Goal: Information Seeking & Learning: Learn about a topic

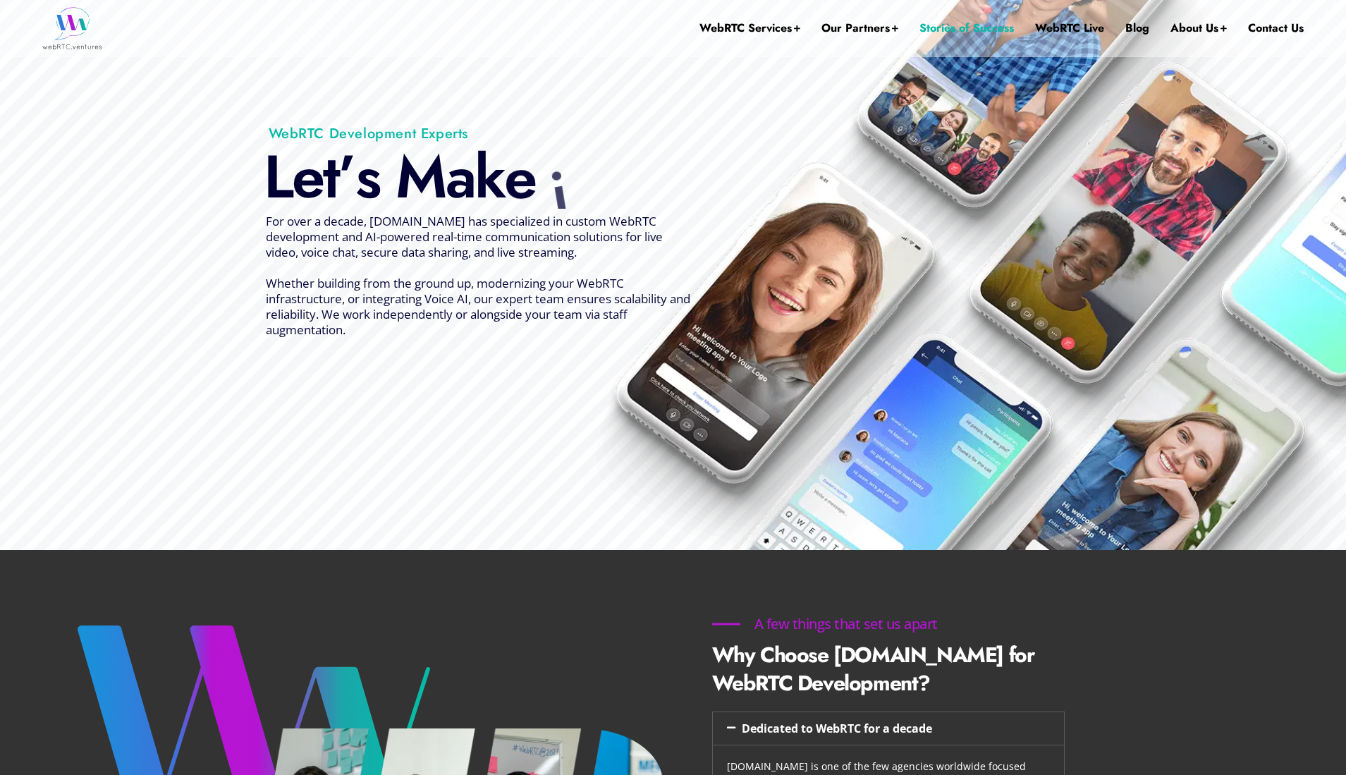
click at [966, 23] on link "Stories of Success" at bounding box center [966, 28] width 94 height 56
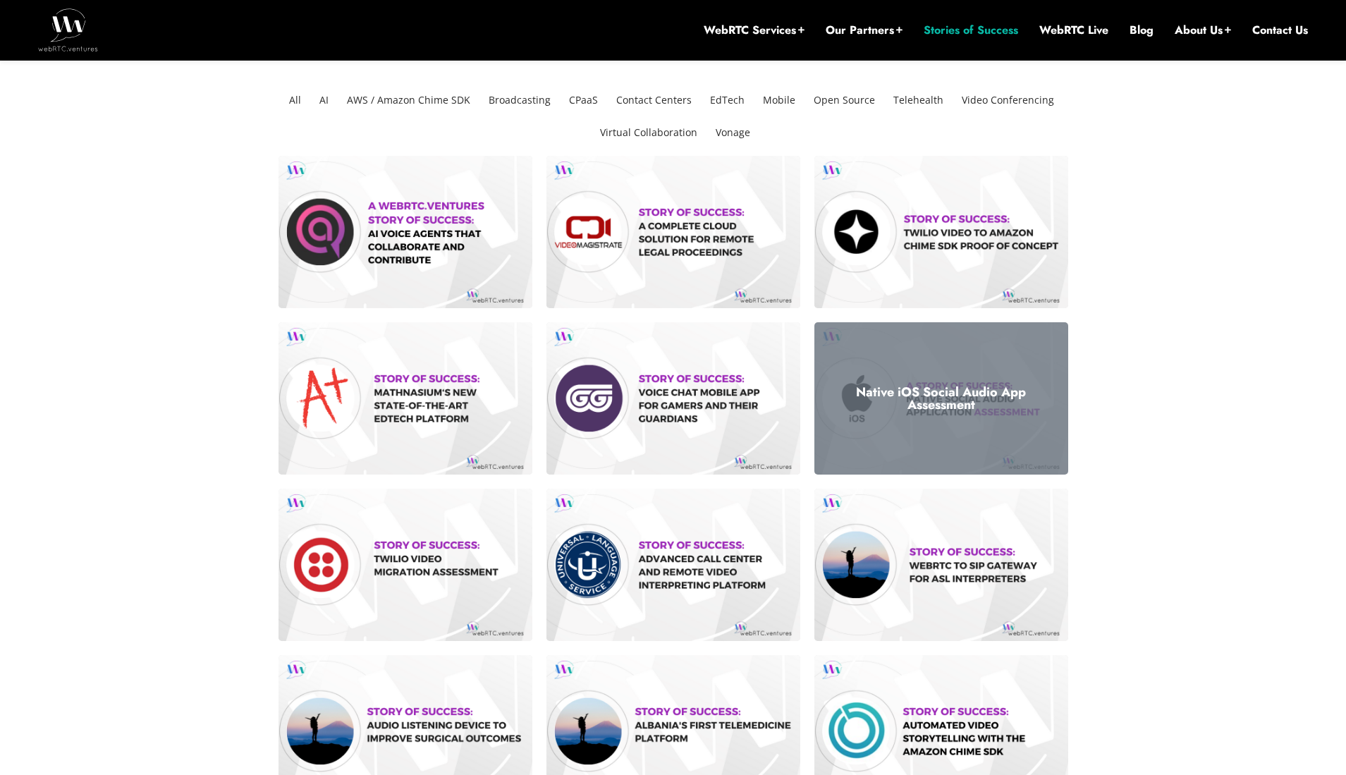
scroll to position [352, 0]
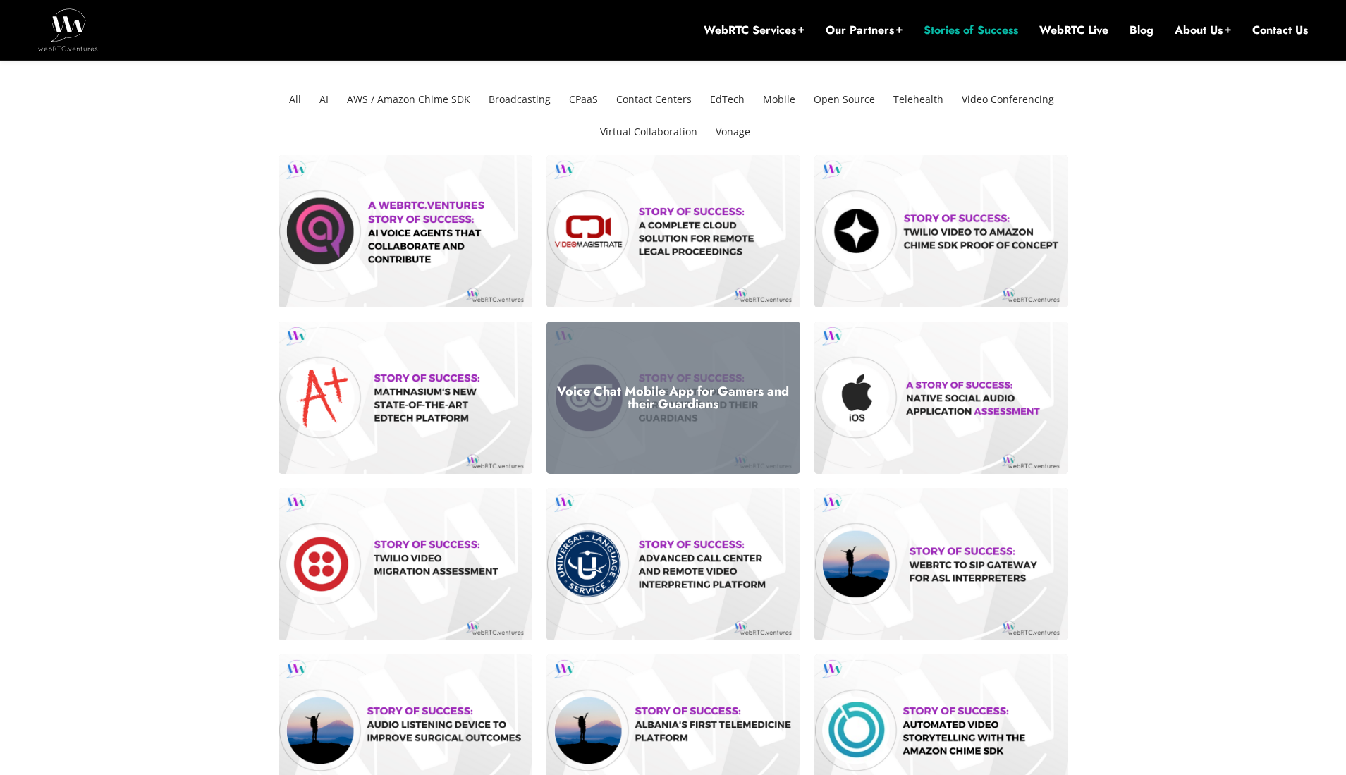
click at [749, 467] on div "Voice Chat Mobile App for Gamers and their Guardians" at bounding box center [673, 397] width 254 height 152
click at [646, 415] on div "Voice Chat Mobile App for Gamers and their Guardians" at bounding box center [673, 397] width 254 height 152
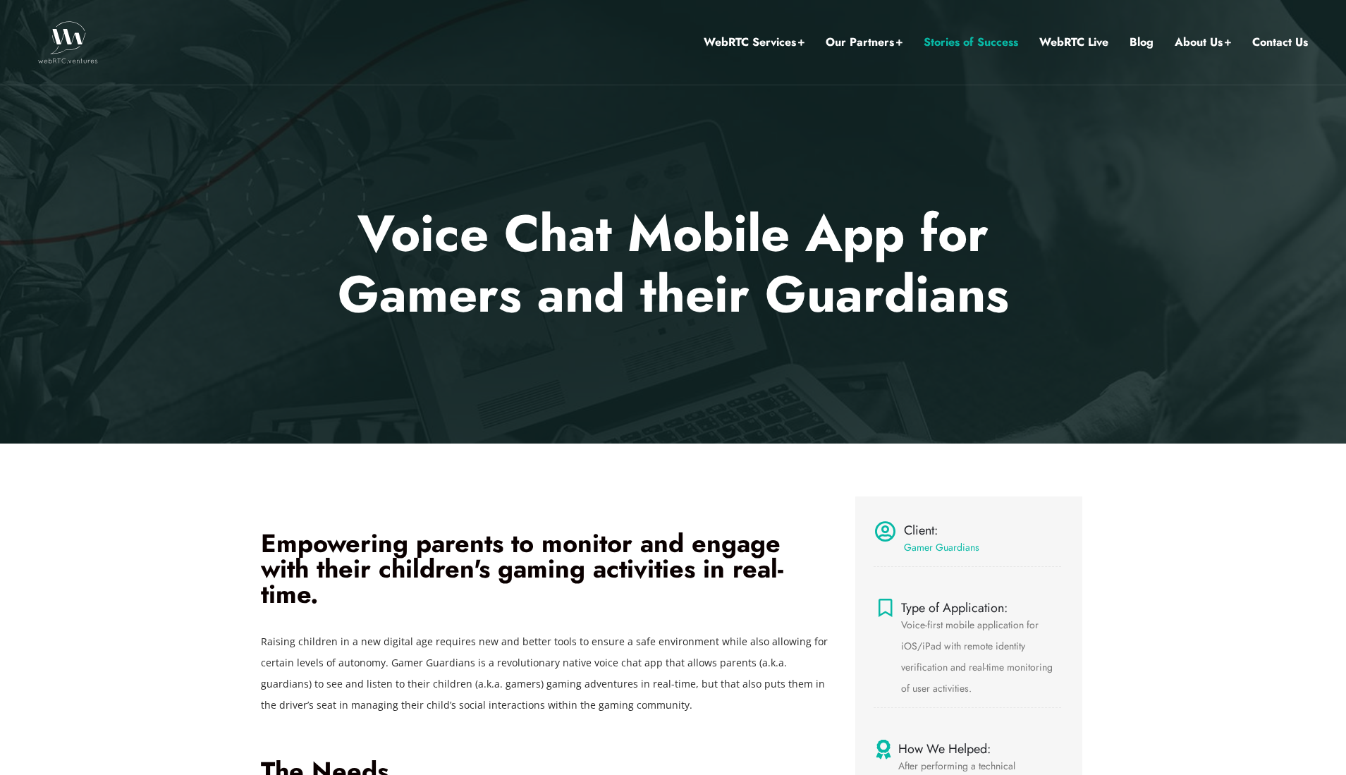
click at [973, 38] on link "Stories of Success" at bounding box center [970, 42] width 94 height 18
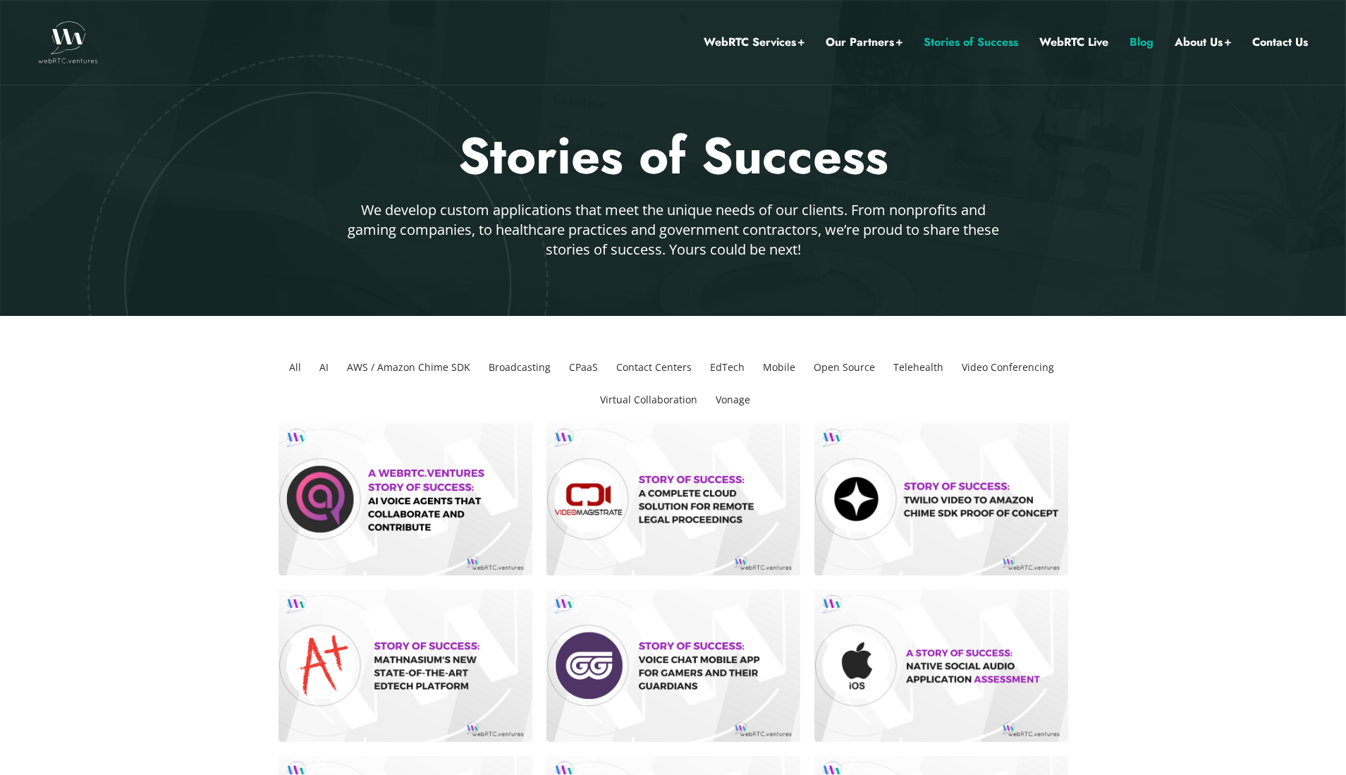
click at [1145, 37] on link "Blog" at bounding box center [1141, 42] width 24 height 18
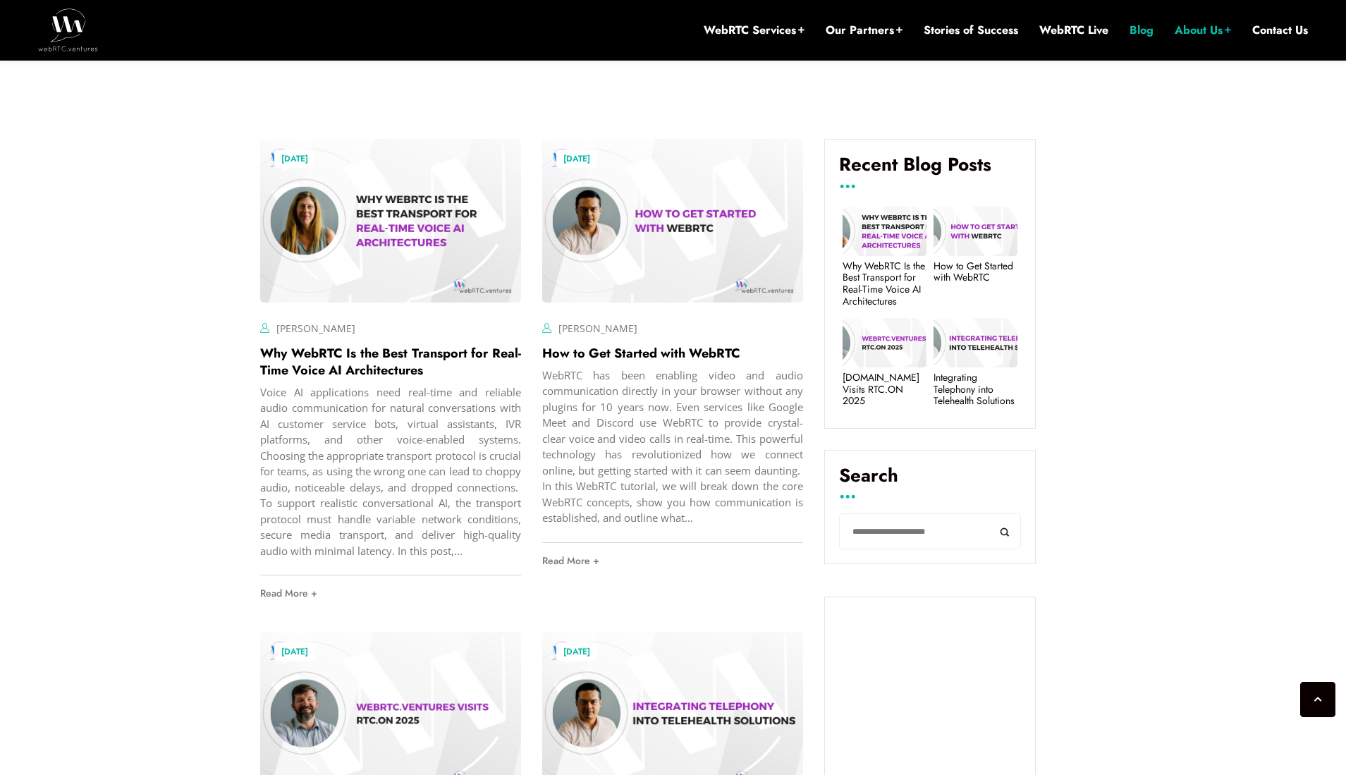
scroll to position [509, 0]
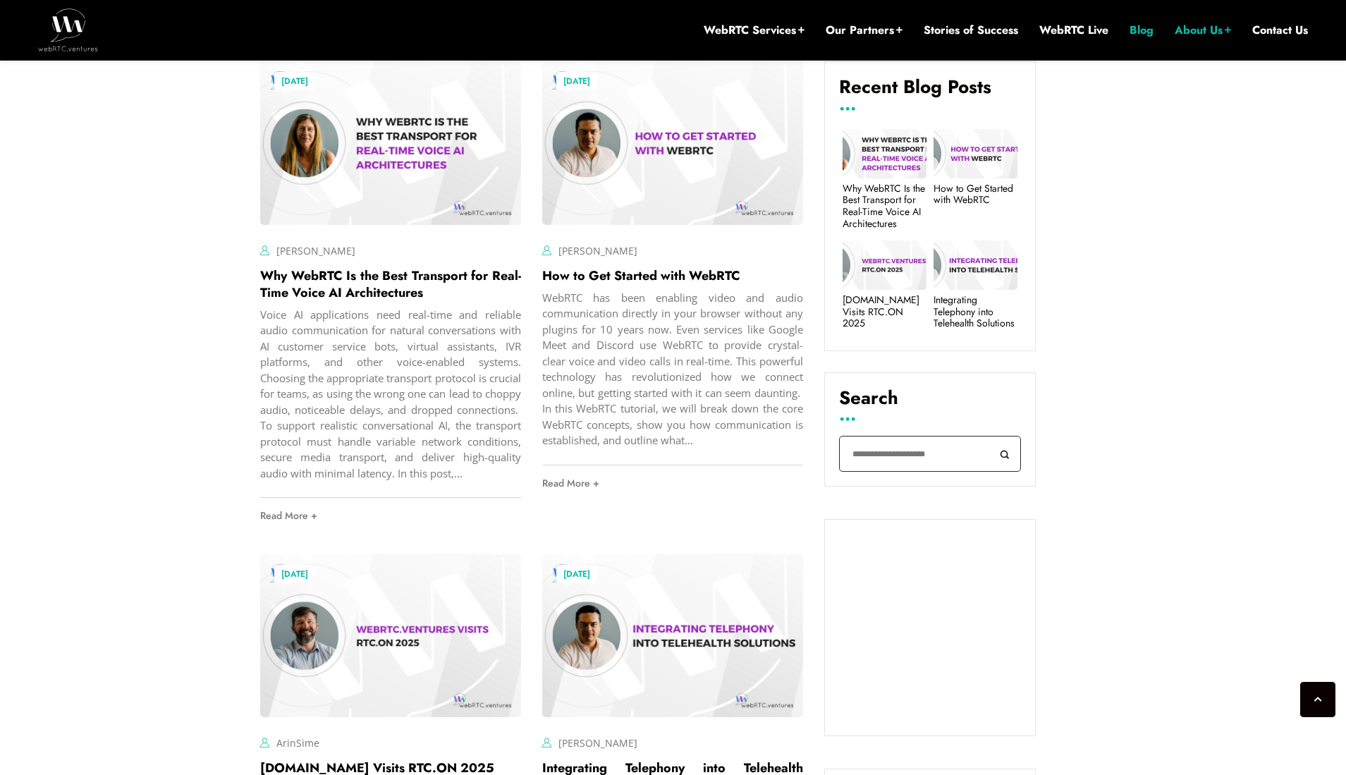
click at [861, 455] on input "Search" at bounding box center [930, 454] width 182 height 36
type input "*********"
click at [989, 436] on button "Search" at bounding box center [1005, 454] width 32 height 36
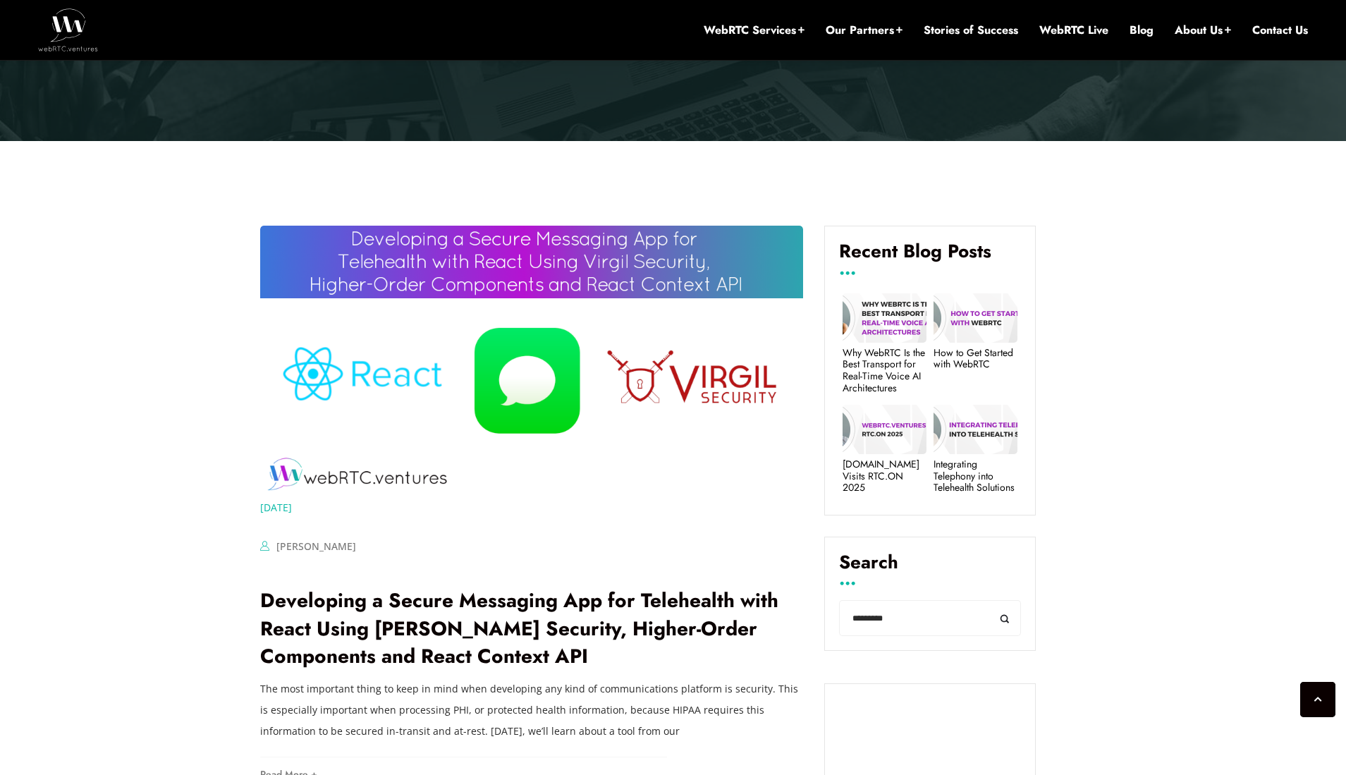
scroll to position [369, 0]
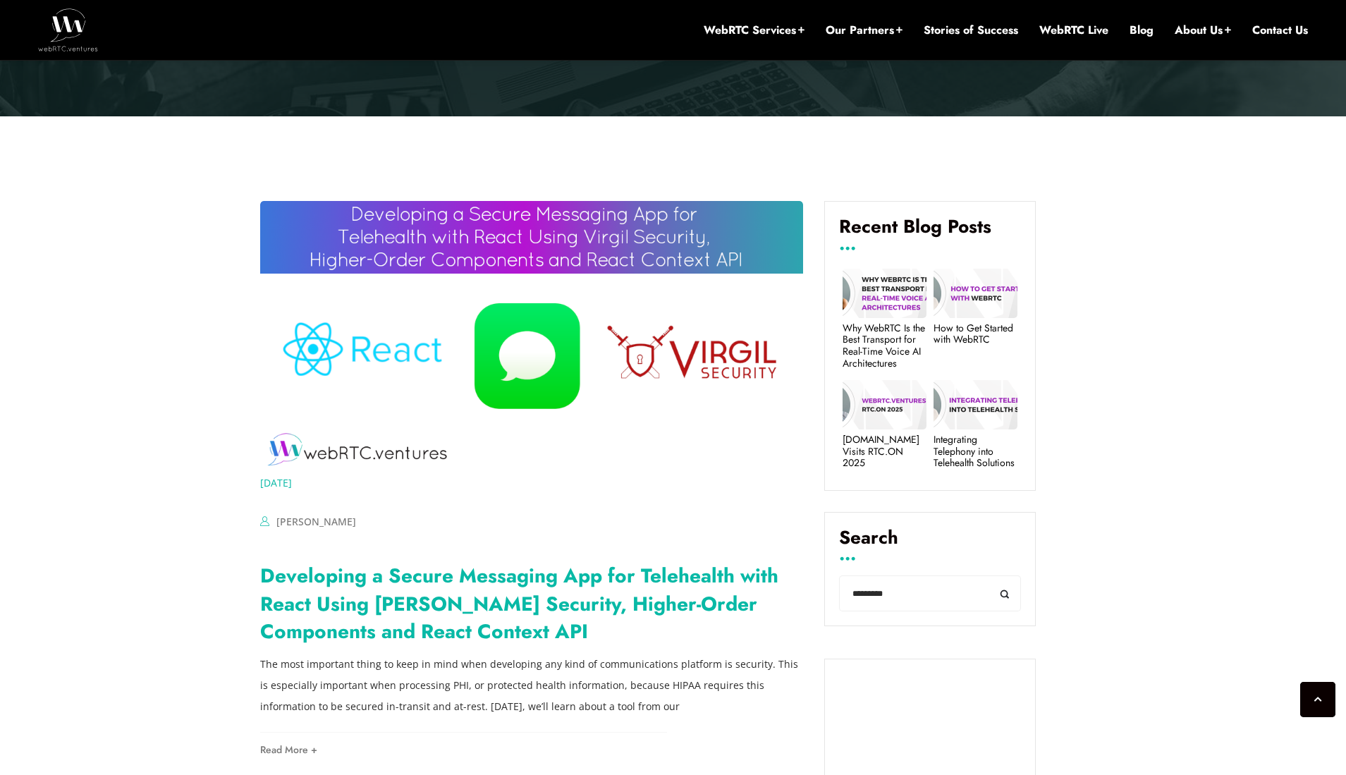
click at [384, 625] on link "Developing a Secure Messaging App for Telehealth with React Using [PERSON_NAME]…" at bounding box center [519, 603] width 518 height 84
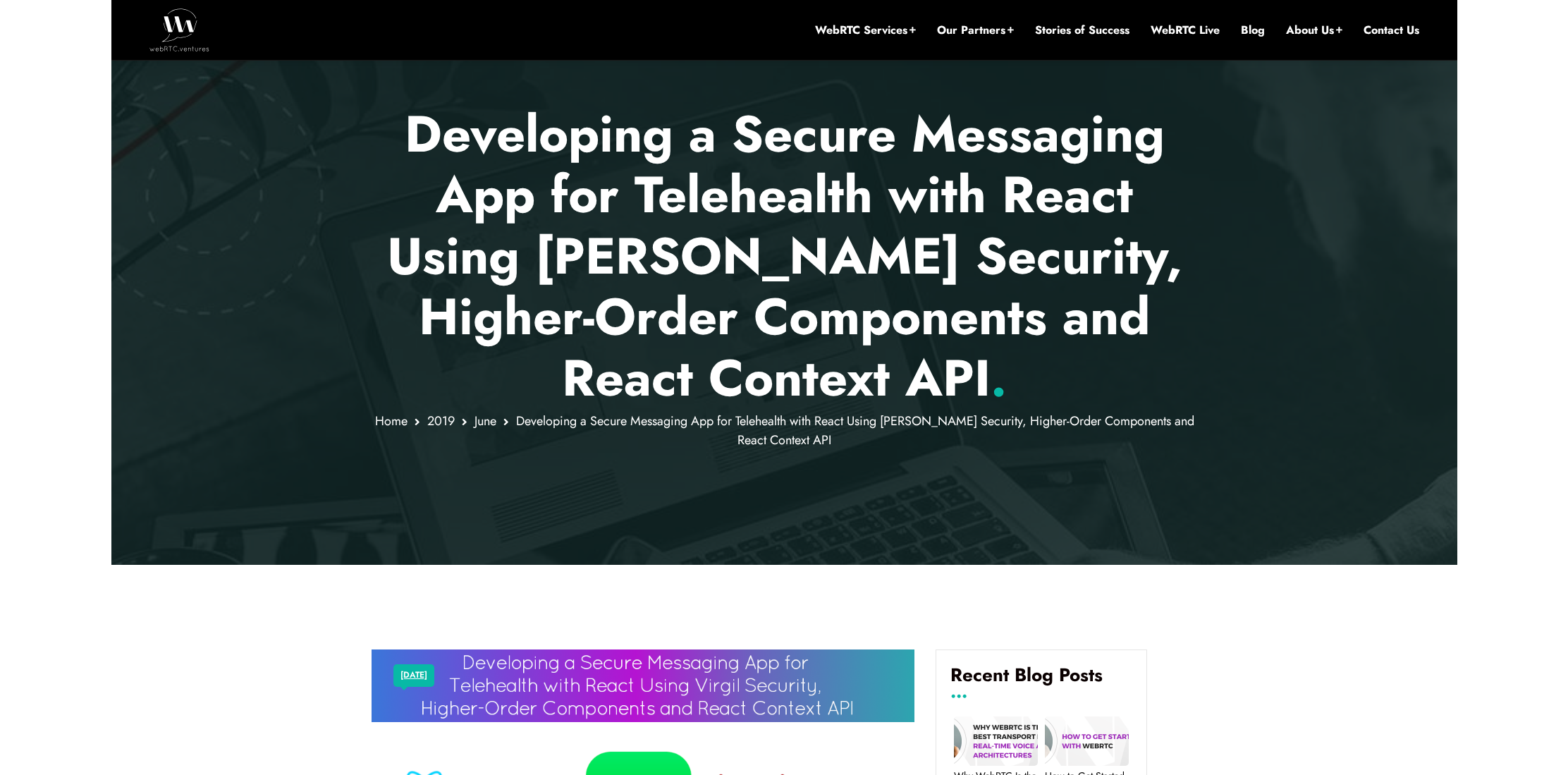
scroll to position [223, 0]
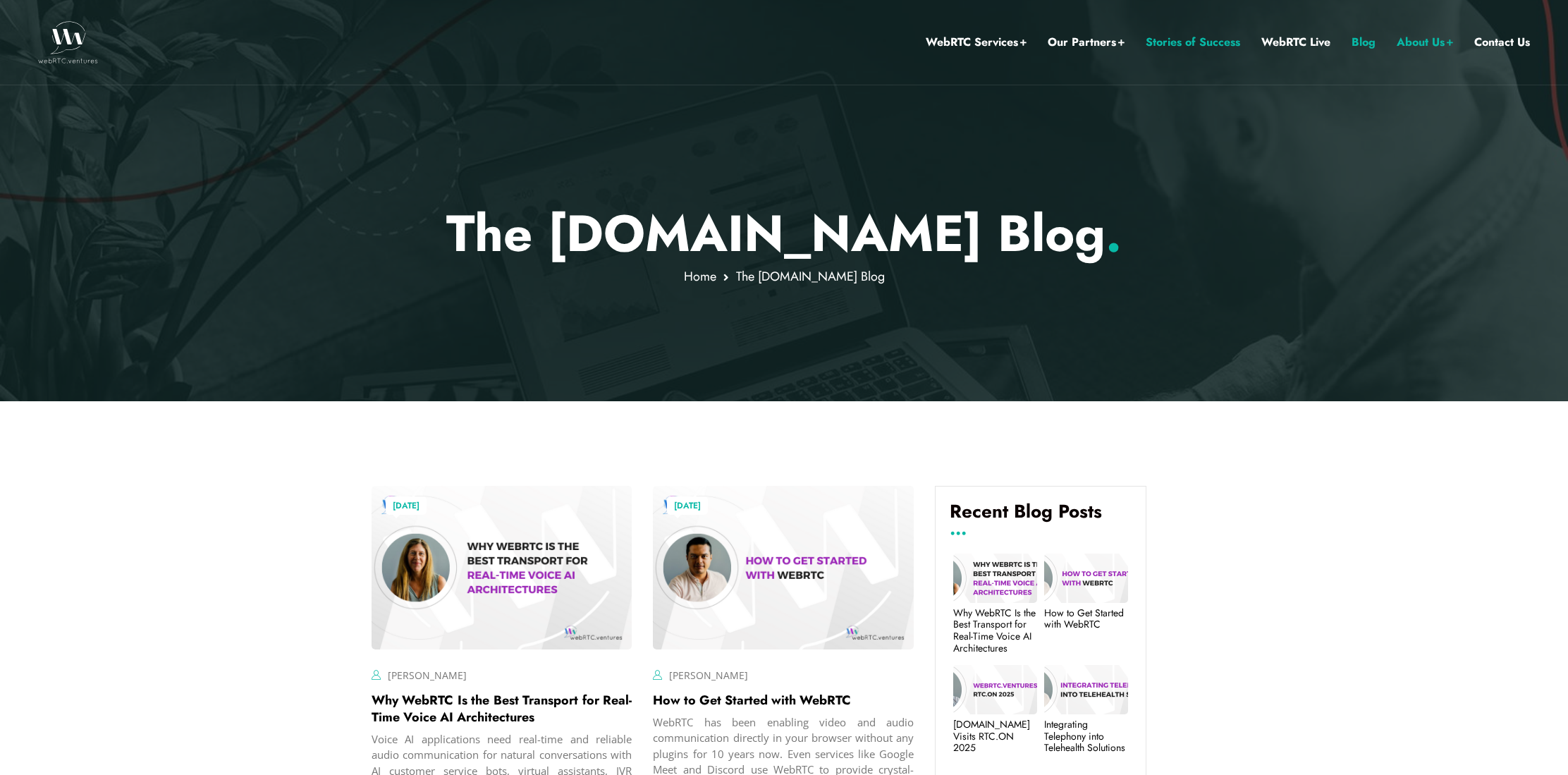
click at [1205, 40] on link "Stories of Success" at bounding box center [1192, 42] width 94 height 18
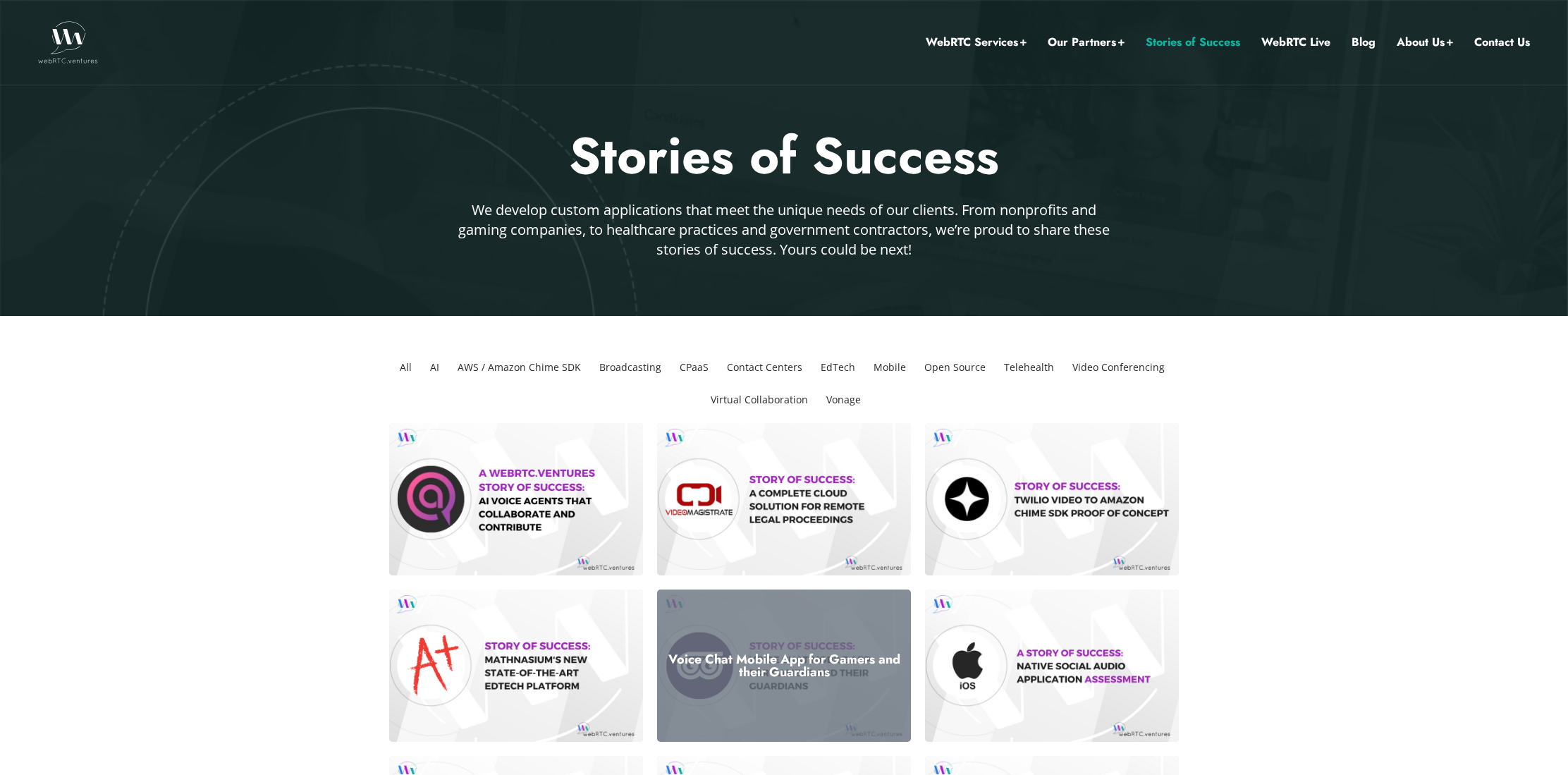
click at [777, 677] on h3 "Voice Chat Mobile App for Gamers and their Guardians" at bounding box center [783, 665] width 233 height 25
